Goal: Navigation & Orientation: Find specific page/section

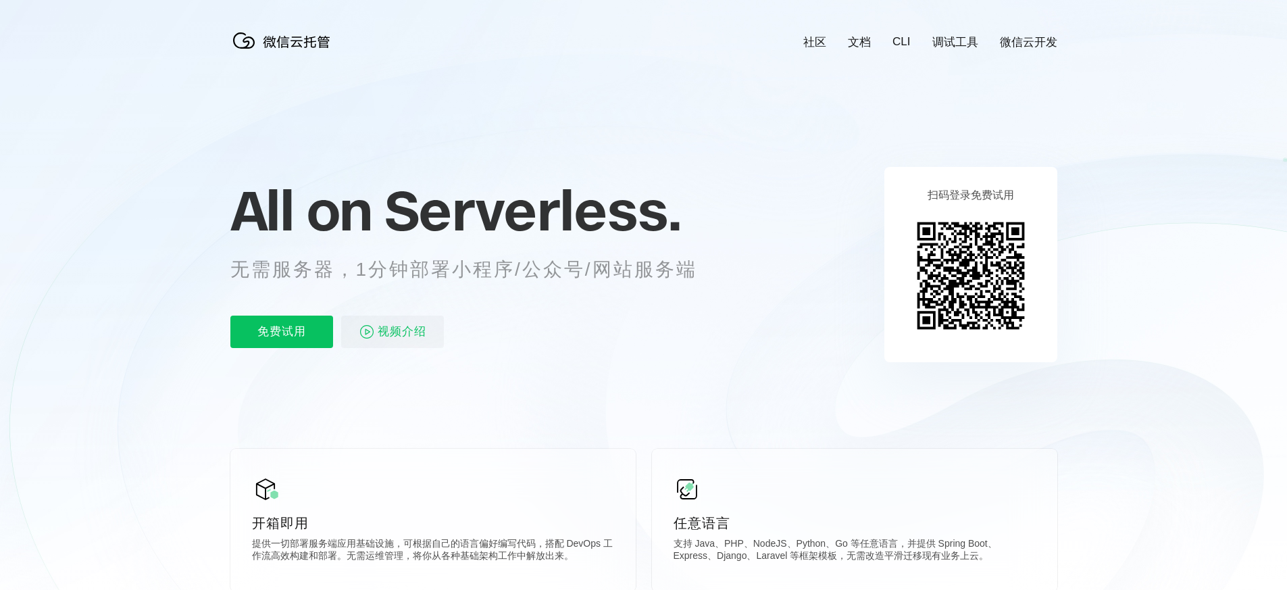
scroll to position [0, 2402]
click at [1025, 44] on link "微信云开发" at bounding box center [1028, 42] width 57 height 16
click at [322, 39] on img at bounding box center [284, 40] width 108 height 27
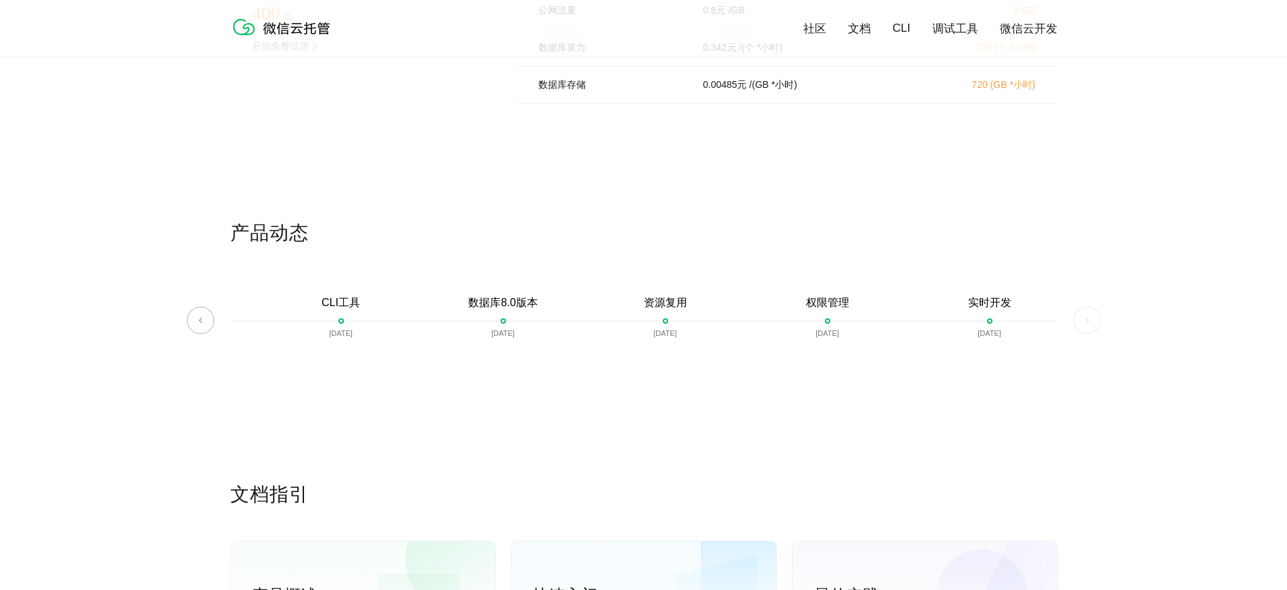
scroll to position [3376, 0]
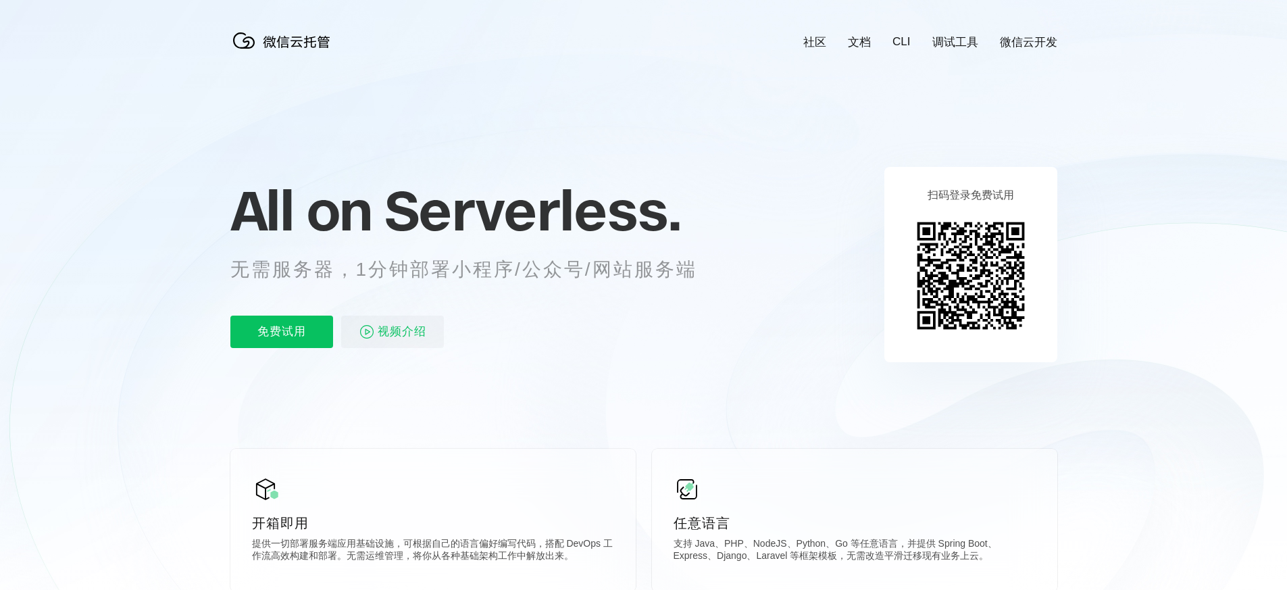
scroll to position [0, 2402]
click at [821, 141] on icon at bounding box center [643, 365] width 1297 height 730
